Goal: Transaction & Acquisition: Purchase product/service

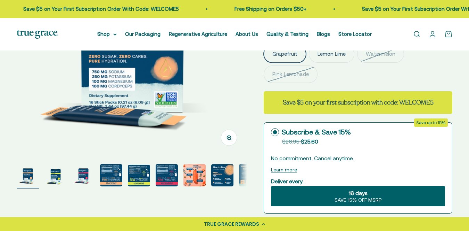
scroll to position [206, 0]
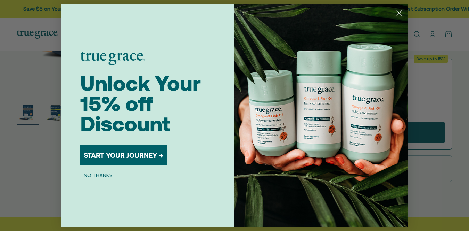
click at [137, 157] on button "START YOUR JOURNEY →" at bounding box center [123, 155] width 87 height 20
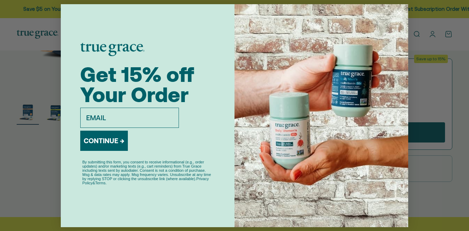
click at [120, 120] on input "email" at bounding box center [129, 117] width 99 height 20
type input "eziedman@gmail.com"
click at [105, 144] on button "CONTINUE →" at bounding box center [104, 140] width 48 height 20
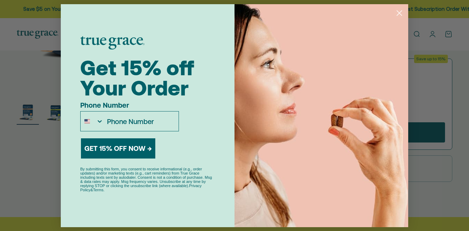
click at [124, 150] on button "GET 15% OFF NOW →" at bounding box center [118, 148] width 74 height 20
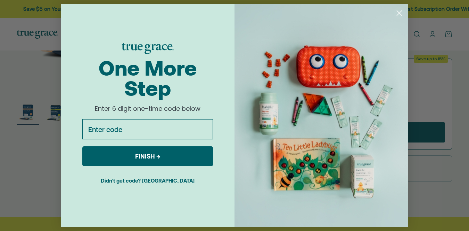
click at [396, 13] on circle "Close dialog" at bounding box center [399, 12] width 11 height 11
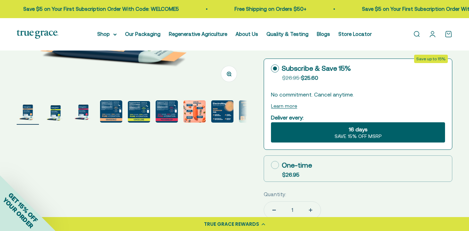
click at [140, 113] on img "Go to item 5" at bounding box center [139, 112] width 22 height 22
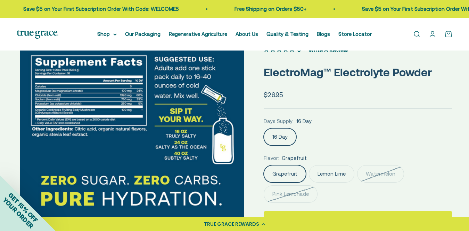
scroll to position [27, 0]
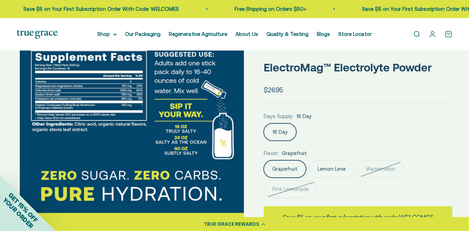
click at [320, 176] on label "Lemon Lime" at bounding box center [332, 168] width 46 height 17
click at [264, 160] on input "Lemon Lime" at bounding box center [264, 160] width 0 height 0
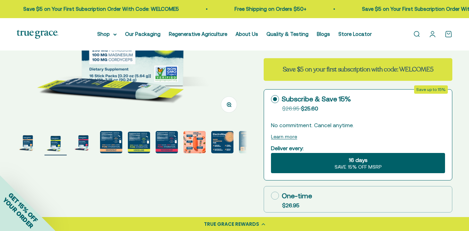
scroll to position [171, 0]
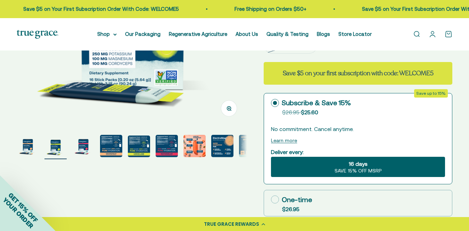
click at [272, 197] on icon at bounding box center [275, 199] width 8 height 8
click at [271, 199] on input "One-time $26.95" at bounding box center [271, 199] width 0 height 0
radio input "true"
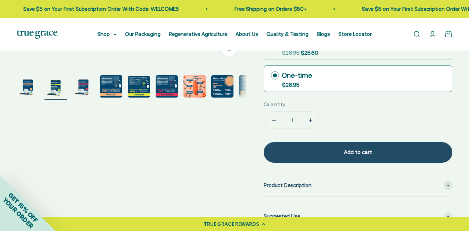
scroll to position [238, 0]
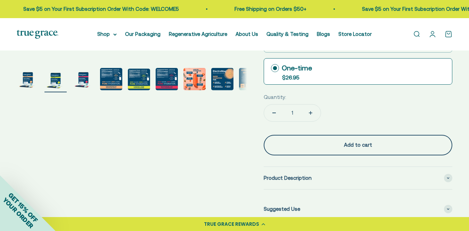
click at [336, 144] on div "Add to cart" at bounding box center [358, 144] width 161 height 8
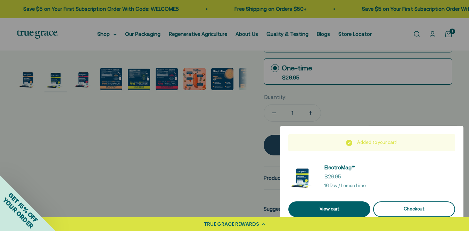
click at [429, 210] on div "Checkout" at bounding box center [414, 208] width 65 height 7
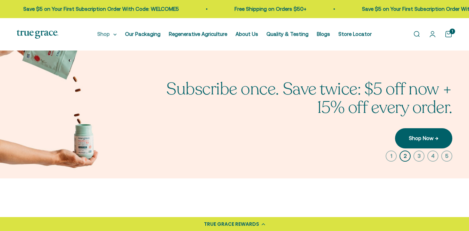
click at [116, 37] on summary "Shop" at bounding box center [106, 34] width 19 height 8
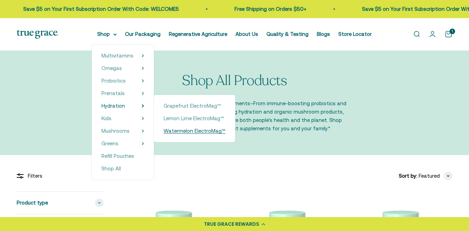
click at [193, 132] on span "Watermelon ElectroMag™" at bounding box center [195, 131] width 62 height 6
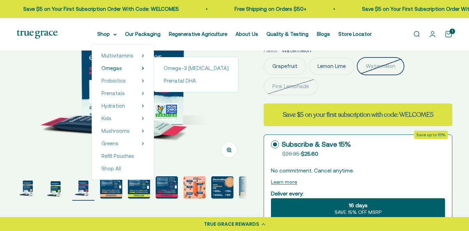
scroll to position [198, 0]
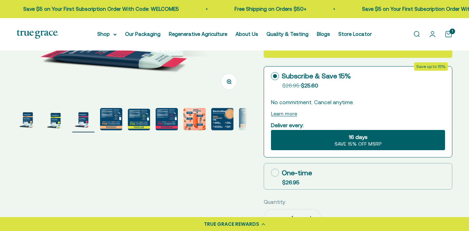
click at [164, 123] on img "Go to item 6" at bounding box center [167, 119] width 22 height 22
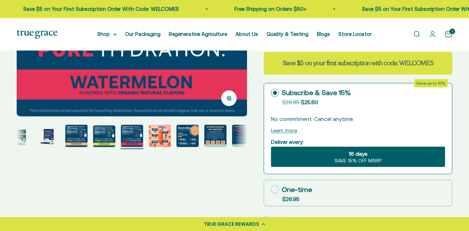
scroll to position [174, 0]
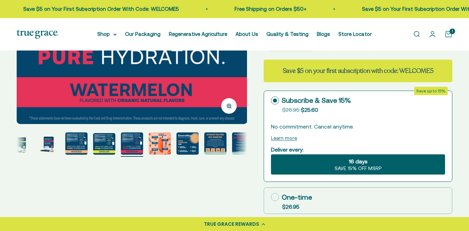
click at [75, 145] on img "Go to item 4" at bounding box center [76, 143] width 22 height 22
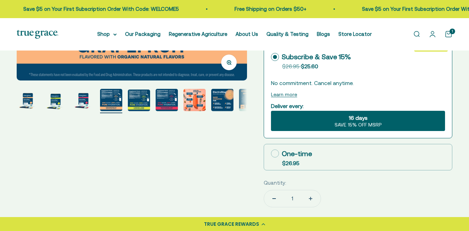
scroll to position [229, 0]
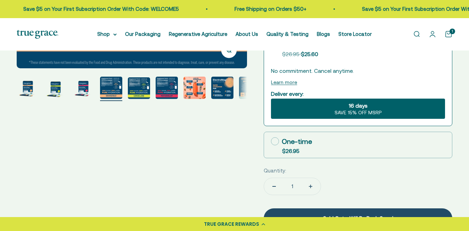
click at [134, 90] on img "Go to item 5" at bounding box center [139, 88] width 22 height 22
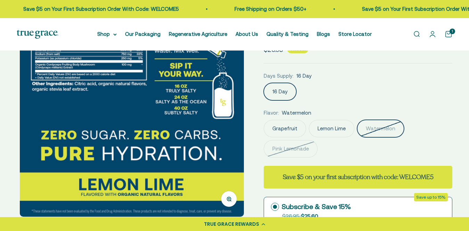
scroll to position [0, 0]
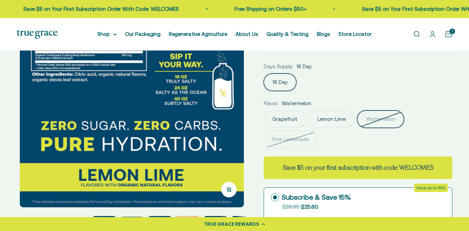
click at [338, 116] on label "Lemon Lime" at bounding box center [332, 118] width 46 height 17
click at [264, 110] on input "Lemon Lime" at bounding box center [264, 110] width 0 height 0
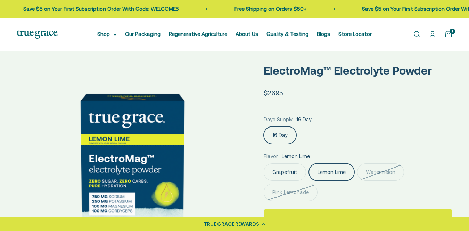
click at [287, 174] on label "Grapefruit" at bounding box center [285, 171] width 42 height 17
click at [264, 163] on input "Grapefruit" at bounding box center [264, 163] width 0 height 0
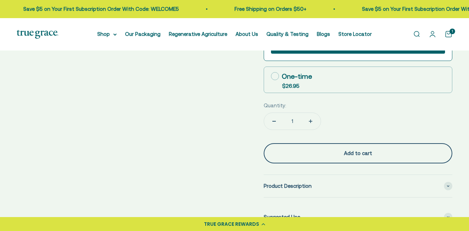
click at [301, 158] on button "Add to cart" at bounding box center [358, 153] width 189 height 20
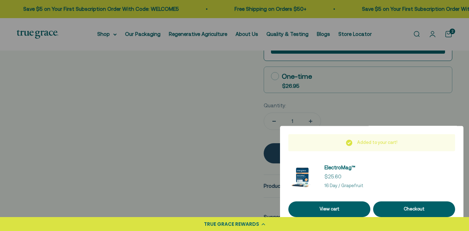
click at [242, 143] on div at bounding box center [234, 115] width 469 height 231
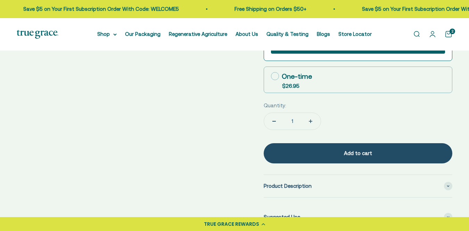
click at [272, 74] on rect at bounding box center [276, 76] width 8 height 8
click at [271, 76] on input "One-time $26.95" at bounding box center [271, 76] width 0 height 0
radio input "true"
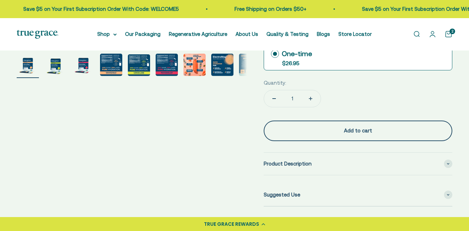
click at [317, 128] on div "Add to cart" at bounding box center [358, 130] width 161 height 8
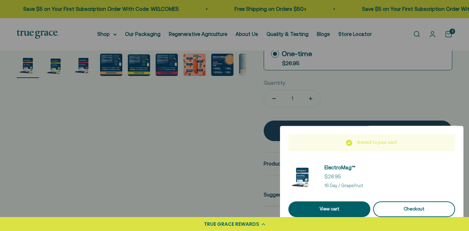
click at [395, 208] on div "Checkout" at bounding box center [414, 208] width 65 height 7
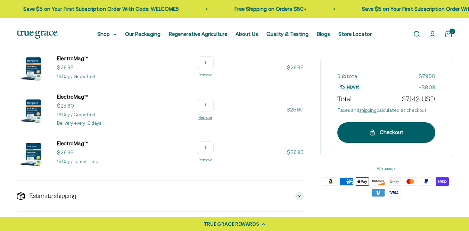
scroll to position [109, 0]
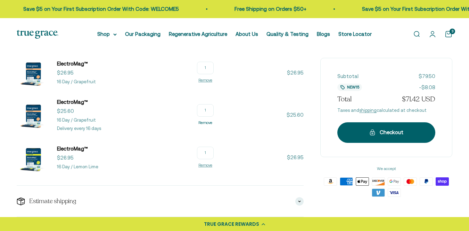
click at [207, 123] on link "Remove" at bounding box center [206, 122] width 14 height 4
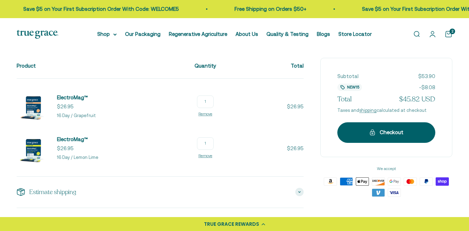
scroll to position [75, 0]
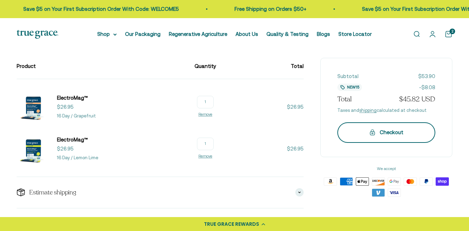
click at [366, 130] on div "Checkout" at bounding box center [386, 132] width 70 height 8
